Goal: Find specific page/section: Find specific page/section

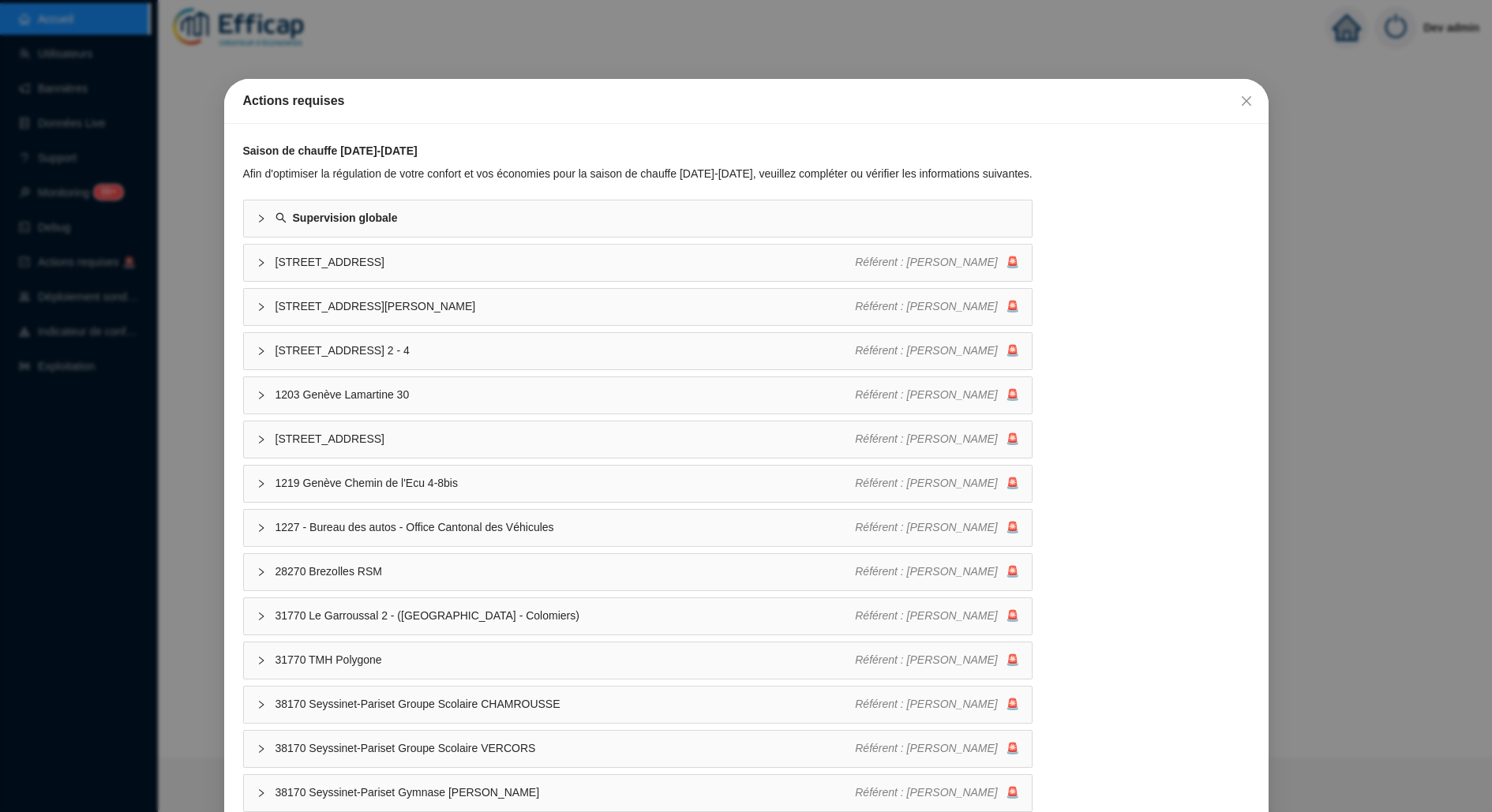
click at [153, 335] on div "Actions requises Saison de chauffe [DATE]-[DATE] Afin d'optimiser la régulation…" at bounding box center [746, 406] width 1492 height 812
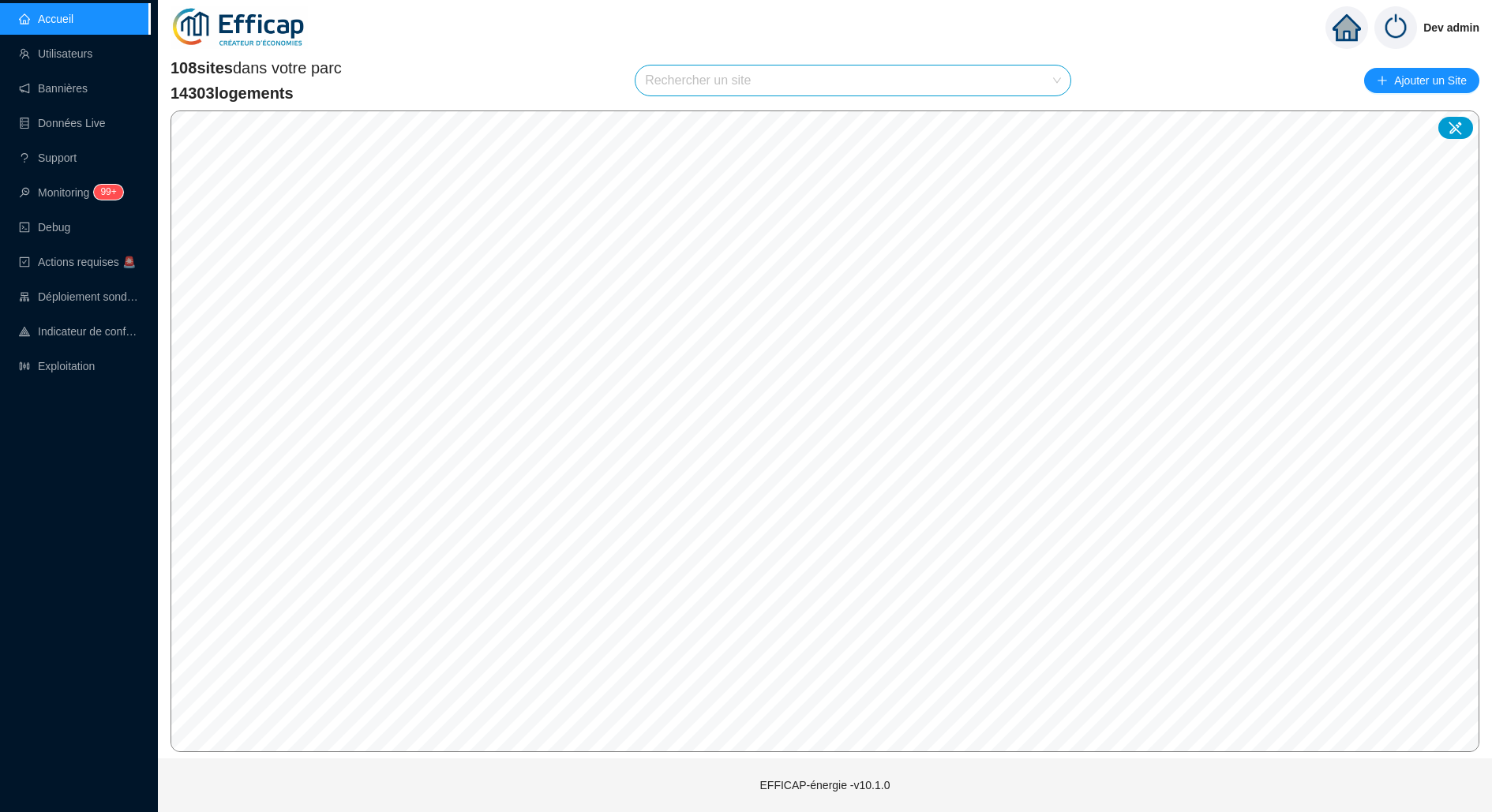
click at [733, 62] on div "108 sites dans votre parc 14303 logements Rechercher un site Ajouter un Site" at bounding box center [825, 80] width 1309 height 47
click at [751, 71] on input "search" at bounding box center [846, 81] width 402 height 30
type input "méridi"
click at [1055, 113] on div at bounding box center [1042, 119] width 36 height 24
